Goal: Task Accomplishment & Management: Use online tool/utility

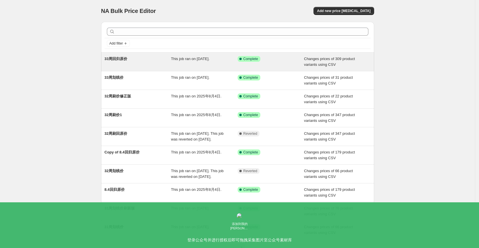
click at [150, 59] on div "33周回归原价" at bounding box center [138, 61] width 67 height 11
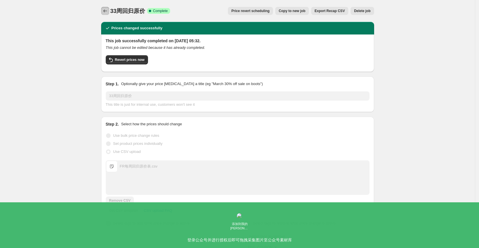
click at [107, 13] on icon "Price change jobs" at bounding box center [105, 11] width 6 height 6
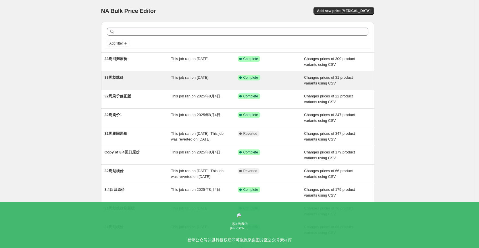
click at [121, 79] on span "33周划线价" at bounding box center [114, 77] width 19 height 4
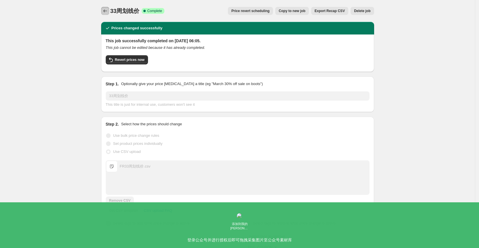
click at [108, 11] on icon "Price change jobs" at bounding box center [105, 11] width 6 height 6
